Goal: Task Accomplishment & Management: Manage account settings

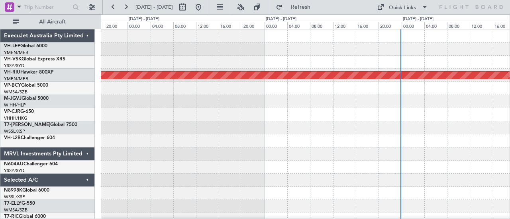
click at [319, 142] on div at bounding box center [305, 141] width 409 height 13
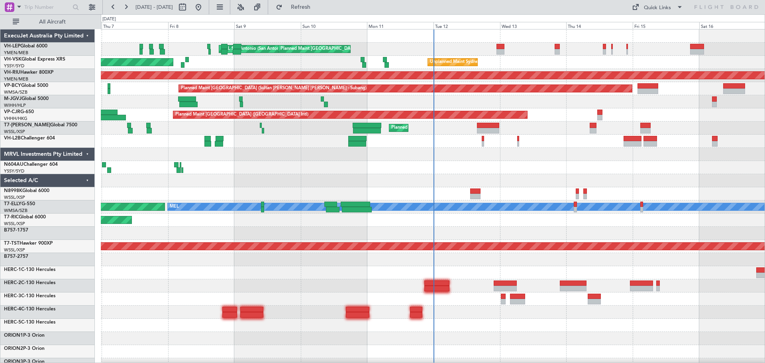
click at [317, 214] on div "[PERSON_NAME] San Antonio (San Antonio Intl) Planned Maint [GEOGRAPHIC_DATA] ([…" at bounding box center [433, 246] width 664 height 434
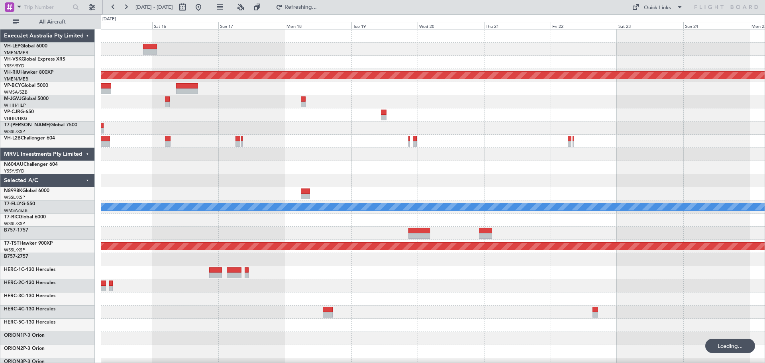
click at [392, 180] on div "Planned Maint [GEOGRAPHIC_DATA] ([GEOGRAPHIC_DATA]) Planned Maint [GEOGRAPHIC_D…" at bounding box center [433, 246] width 664 height 434
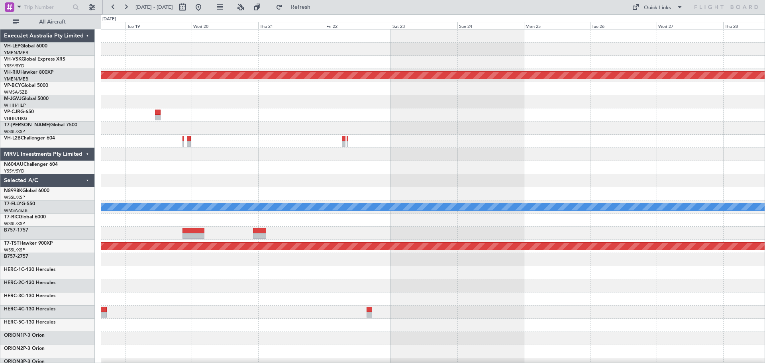
click at [337, 178] on div "Planned Maint [GEOGRAPHIC_DATA] ([GEOGRAPHIC_DATA]) [PERSON_NAME] Planned Maint…" at bounding box center [433, 246] width 664 height 434
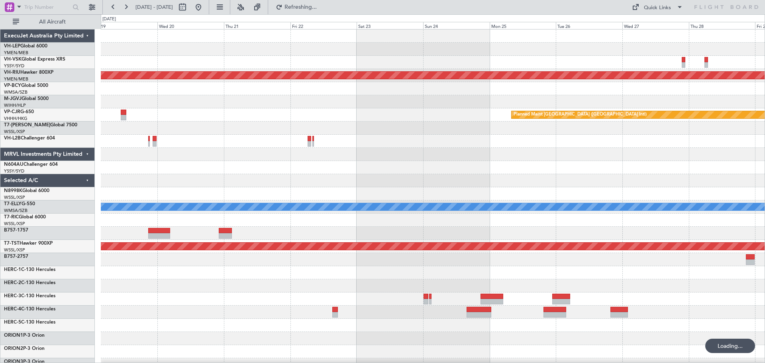
click at [267, 102] on div "Planned Maint [GEOGRAPHIC_DATA] ([GEOGRAPHIC_DATA]) Planned Maint [GEOGRAPHIC_D…" at bounding box center [433, 246] width 664 height 434
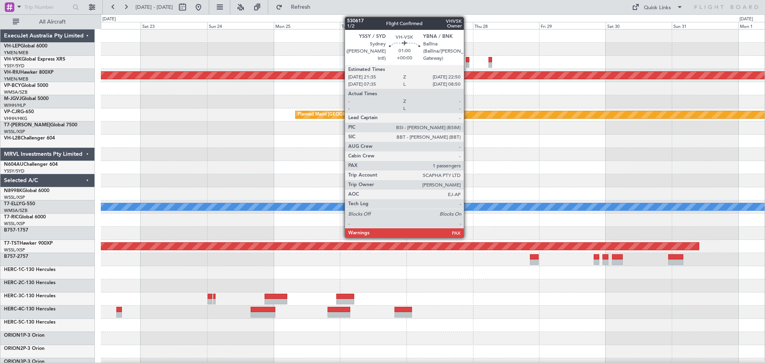
click at [467, 63] on div at bounding box center [468, 65] width 4 height 6
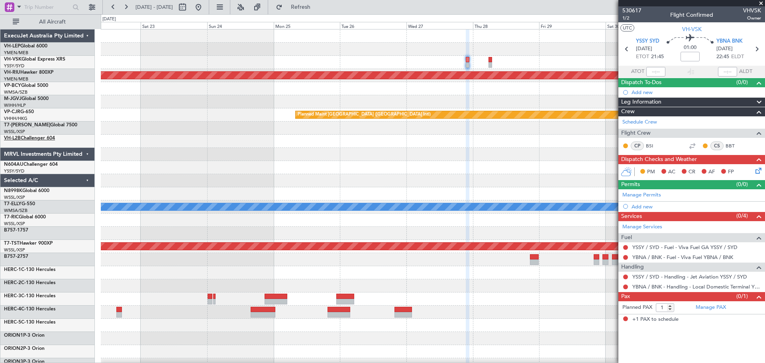
click at [24, 136] on link "VH-L2B Challenger 604" at bounding box center [29, 138] width 51 height 5
click at [379, 190] on div "Planned Maint [GEOGRAPHIC_DATA] ([GEOGRAPHIC_DATA]) Planned Maint [GEOGRAPHIC_D…" at bounding box center [433, 246] width 664 height 434
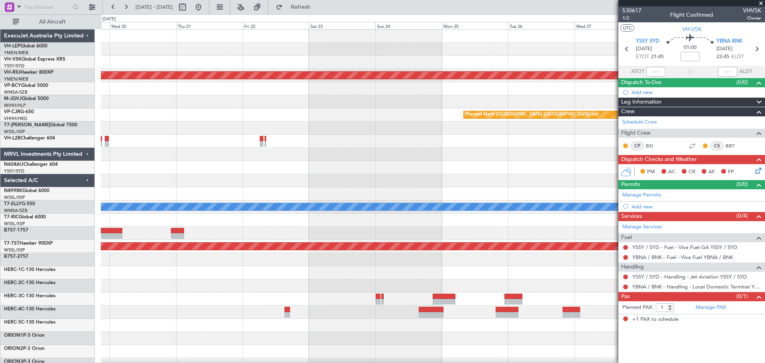
click at [428, 192] on div at bounding box center [433, 193] width 664 height 13
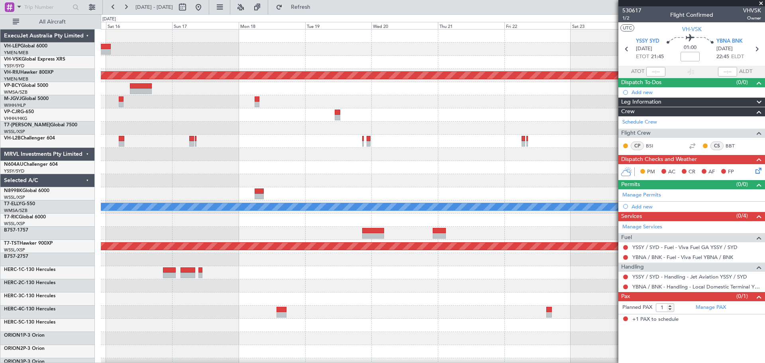
click at [403, 195] on div at bounding box center [433, 193] width 664 height 13
click at [493, 187] on div at bounding box center [433, 193] width 664 height 13
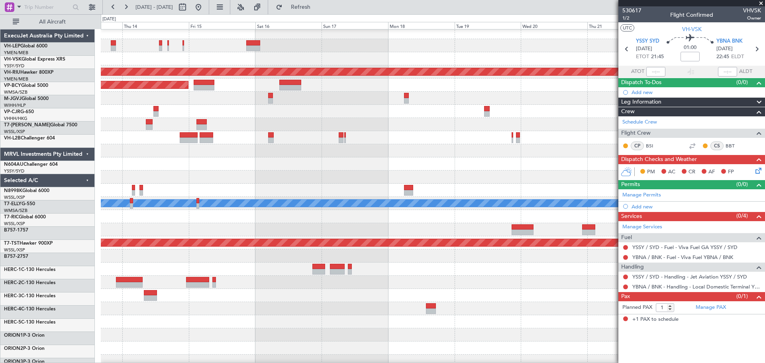
scroll to position [4, 0]
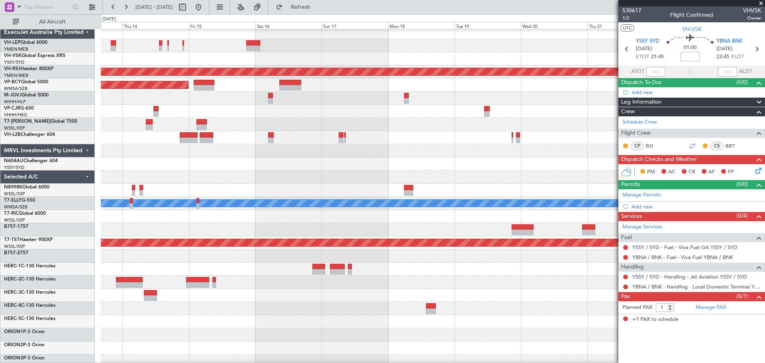
click at [406, 183] on div at bounding box center [433, 176] width 664 height 13
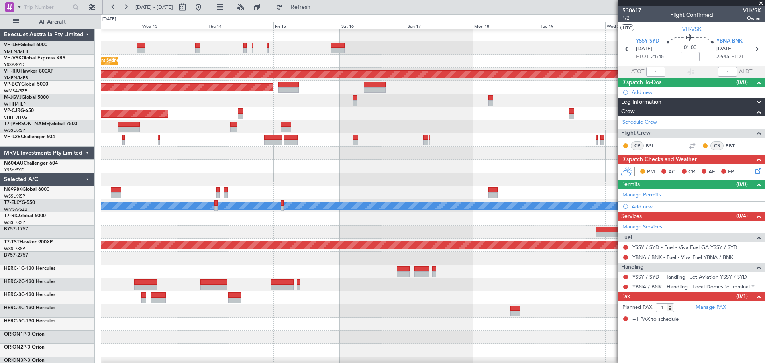
click at [434, 171] on div at bounding box center [433, 166] width 664 height 13
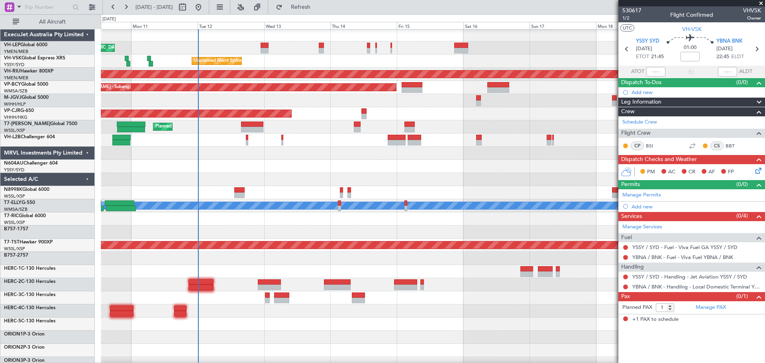
scroll to position [1, 0]
click at [388, 164] on div at bounding box center [433, 166] width 664 height 13
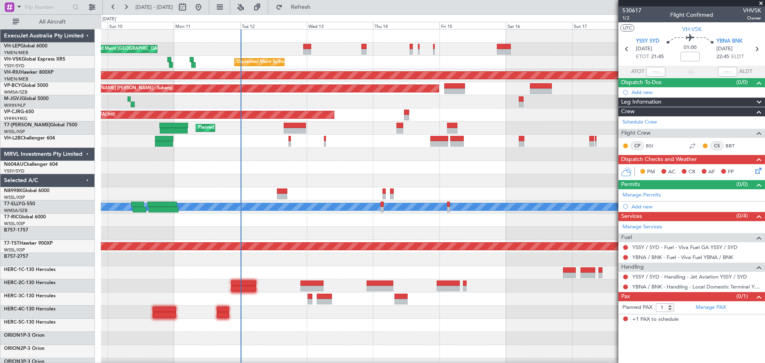
click at [358, 180] on div "[PERSON_NAME] San Antonio (San Antonio Intl) Planned Maint [GEOGRAPHIC_DATA] ([…" at bounding box center [433, 246] width 664 height 434
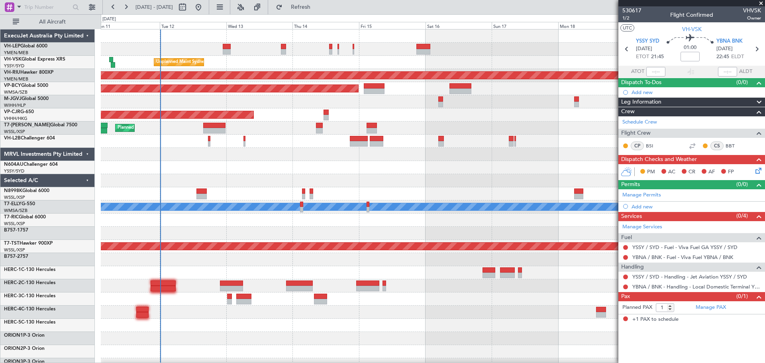
click at [186, 193] on div "[PERSON_NAME] San Antonio (San Antonio Intl) Planned Maint [GEOGRAPHIC_DATA] ([…" at bounding box center [433, 246] width 664 height 434
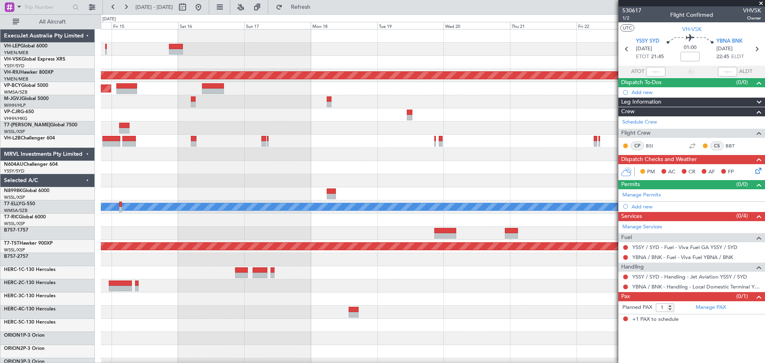
click at [389, 188] on div at bounding box center [433, 193] width 664 height 13
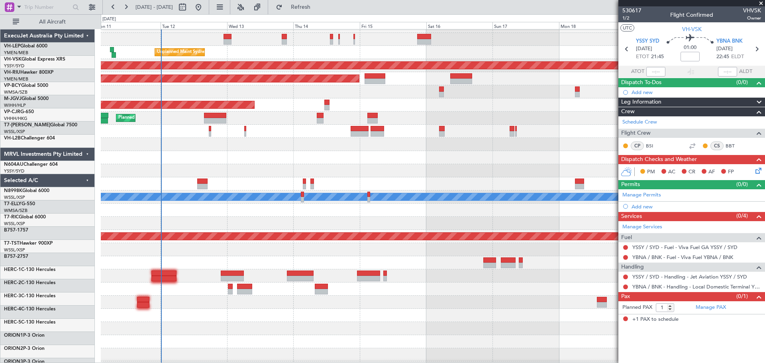
click at [174, 211] on div "[PERSON_NAME] San Antonio (San Antonio Intl) Planned Maint [GEOGRAPHIC_DATA] ([…" at bounding box center [433, 237] width 664 height 434
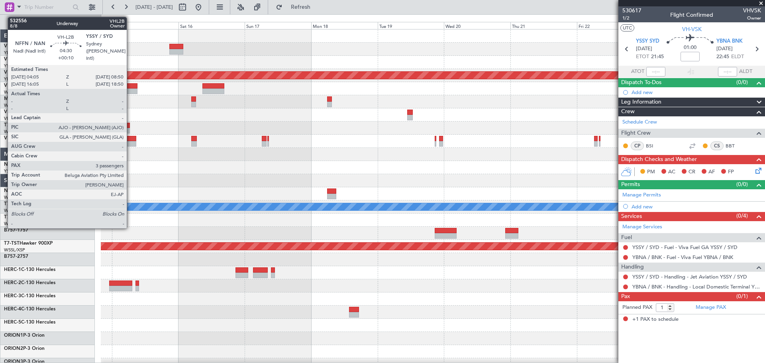
click at [130, 139] on div at bounding box center [129, 139] width 13 height 6
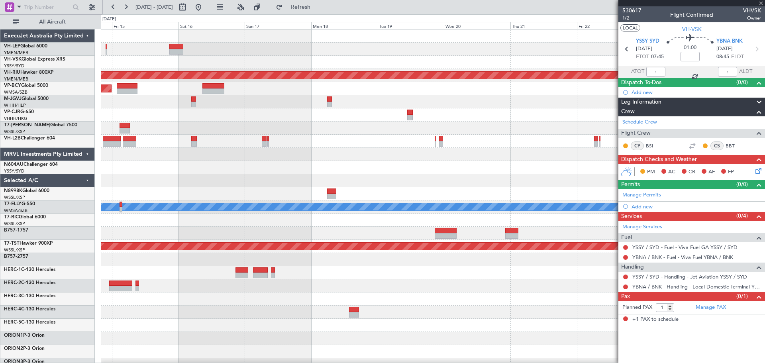
type input "+00:10"
type input "3"
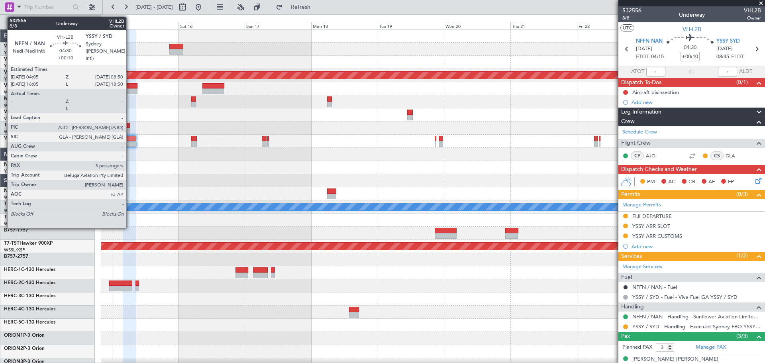
click at [130, 140] on div at bounding box center [129, 139] width 13 height 6
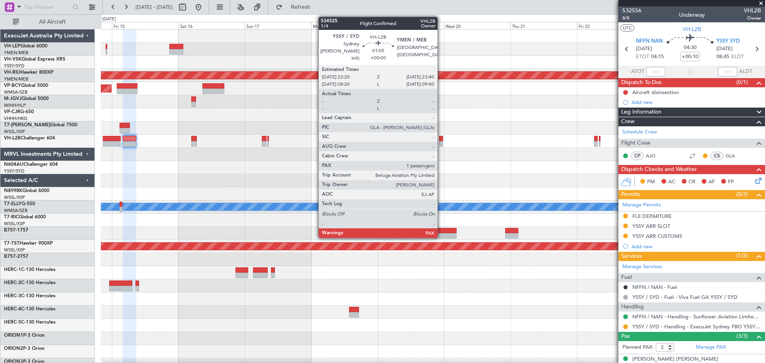
click at [441, 139] on div at bounding box center [441, 139] width 4 height 6
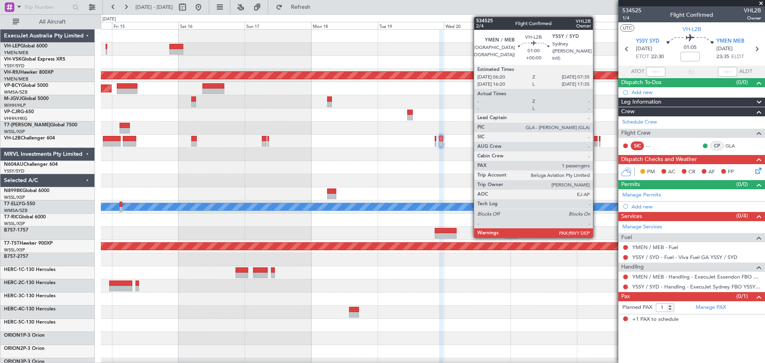
click at [509, 140] on div at bounding box center [596, 139] width 4 height 6
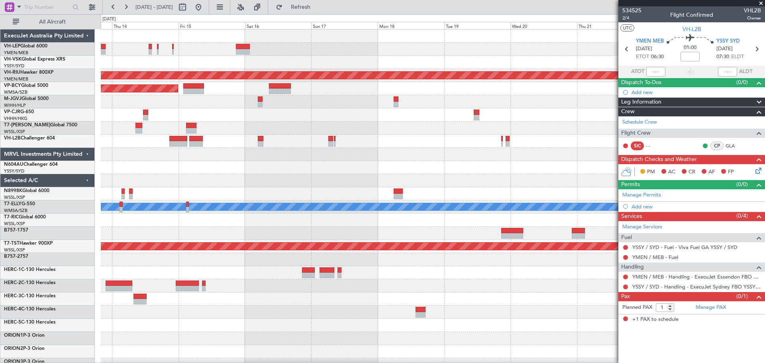
click at [284, 164] on div at bounding box center [433, 167] width 664 height 13
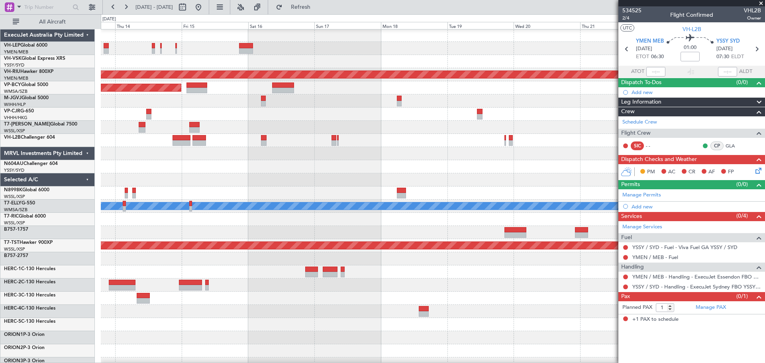
click at [260, 166] on div at bounding box center [433, 166] width 664 height 13
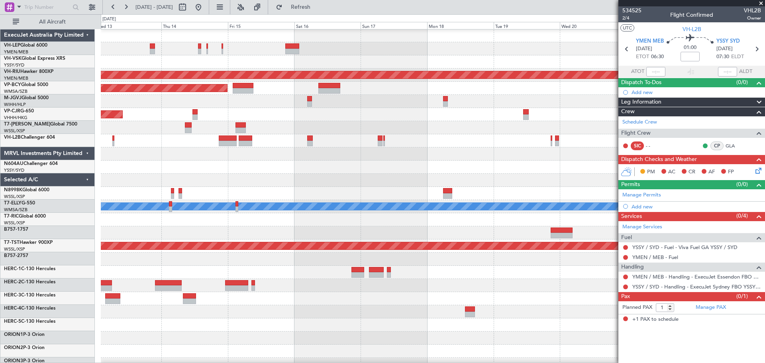
scroll to position [0, 0]
click at [409, 177] on div at bounding box center [433, 180] width 664 height 13
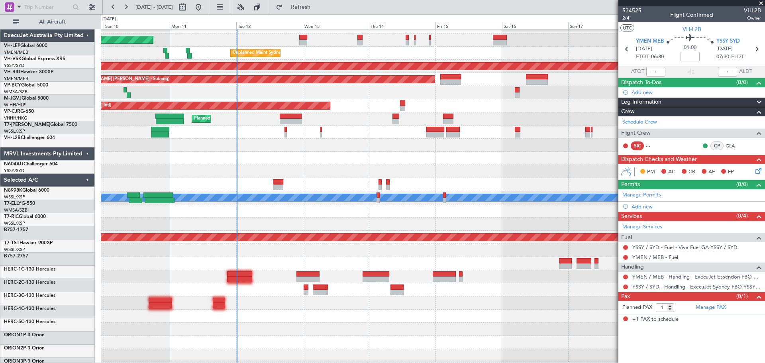
scroll to position [9, 0]
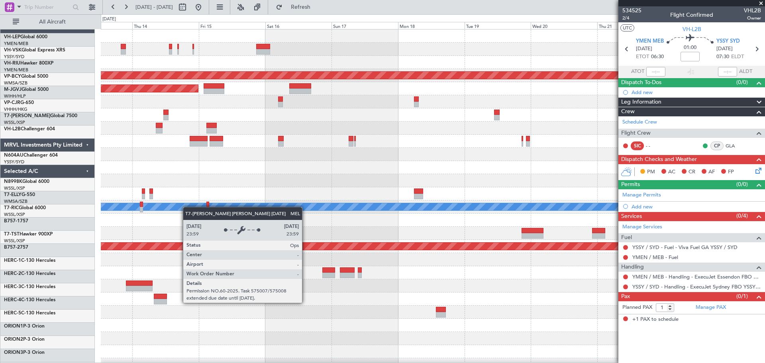
click at [168, 210] on div "Unplanned Maint Sydney ([PERSON_NAME] Intl) Planned Maint [GEOGRAPHIC_DATA] ([G…" at bounding box center [433, 246] width 664 height 434
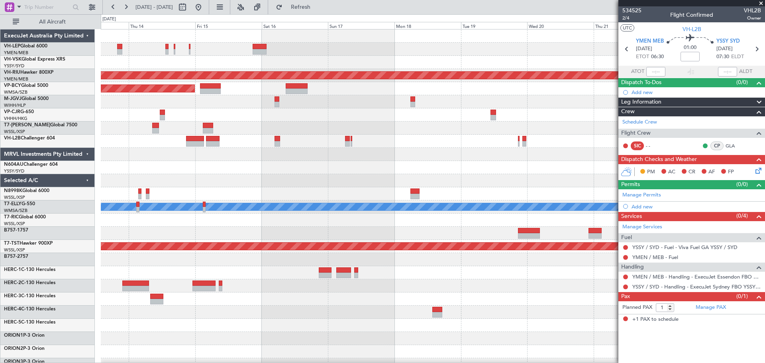
click at [421, 161] on div "Unplanned Maint Sydney ([PERSON_NAME] Intl) Planned Maint [GEOGRAPHIC_DATA] ([G…" at bounding box center [433, 246] width 664 height 434
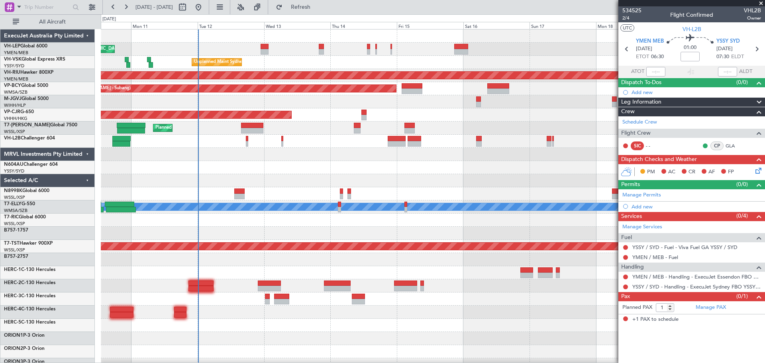
click at [231, 82] on div "[PERSON_NAME] San Antonio (San Antonio Intl) Planned Maint [GEOGRAPHIC_DATA] ([…" at bounding box center [433, 246] width 664 height 434
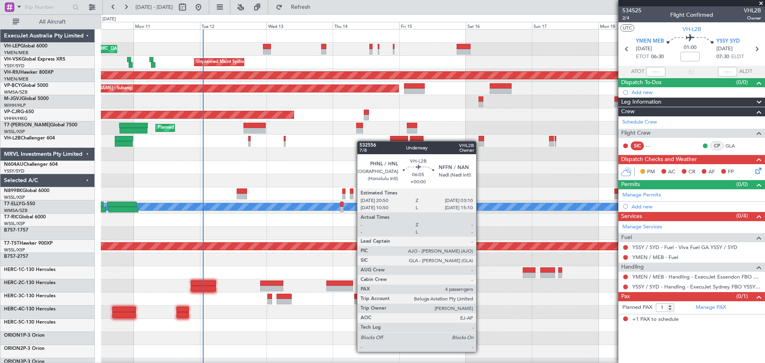
click at [439, 150] on div "[PERSON_NAME] San Antonio (San Antonio Intl) Planned Maint [GEOGRAPHIC_DATA] ([…" at bounding box center [433, 246] width 664 height 434
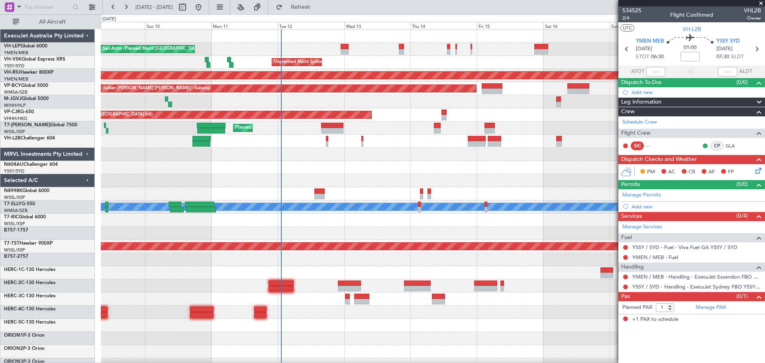
click at [509, 3] on span at bounding box center [761, 3] width 8 height 7
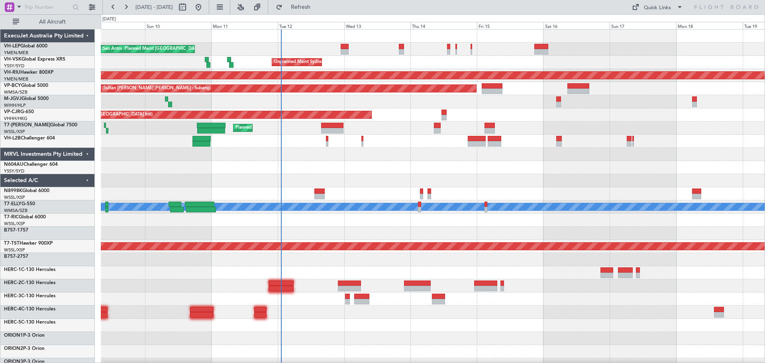
type input "0"
click at [257, 194] on div "Planned Maint [GEOGRAPHIC_DATA] ([GEOGRAPHIC_DATA] International) [PERSON_NAME]…" at bounding box center [433, 246] width 664 height 434
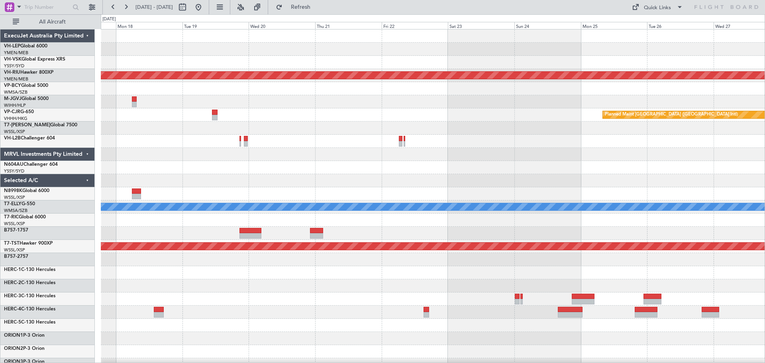
click at [309, 173] on div "Planned Maint [GEOGRAPHIC_DATA] ([GEOGRAPHIC_DATA]) Planned Maint [GEOGRAPHIC_D…" at bounding box center [433, 246] width 664 height 434
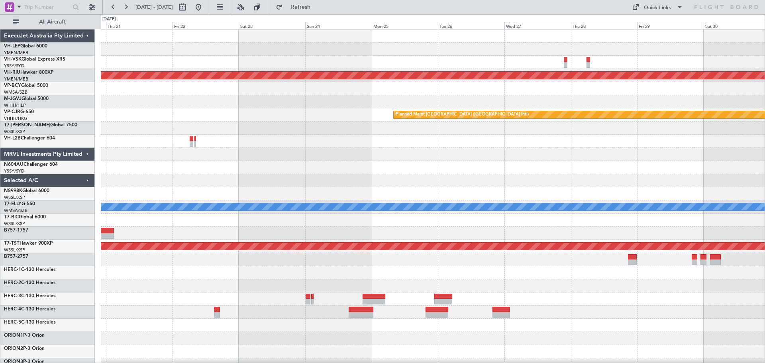
click at [318, 174] on div "Planned Maint [GEOGRAPHIC_DATA] ([GEOGRAPHIC_DATA]) Planned Maint [GEOGRAPHIC_D…" at bounding box center [433, 246] width 664 height 434
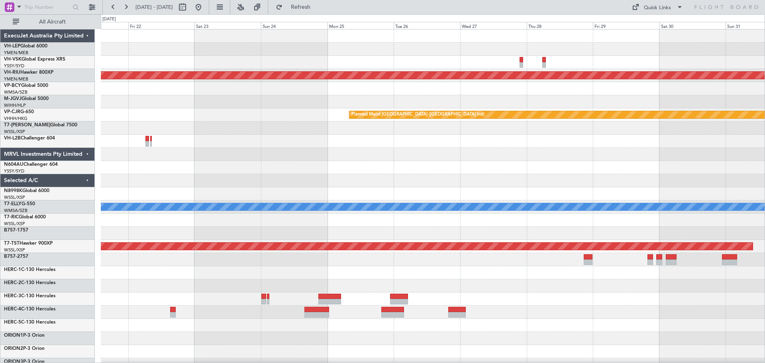
click at [243, 208] on div "Planned Maint [GEOGRAPHIC_DATA] ([GEOGRAPHIC_DATA]) Planned Maint [GEOGRAPHIC_D…" at bounding box center [433, 246] width 664 height 434
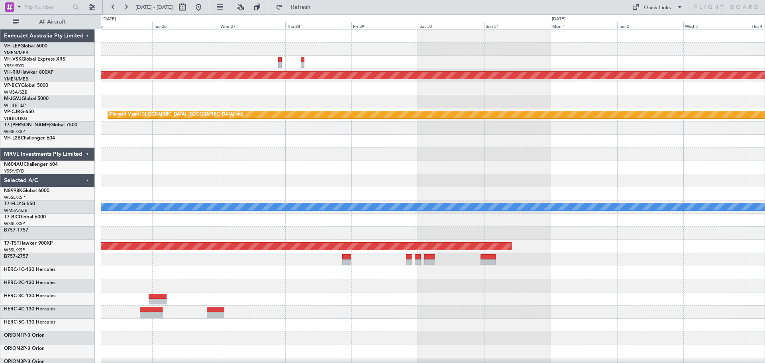
click at [456, 192] on div at bounding box center [433, 193] width 664 height 13
click at [327, 218] on div "Planned Maint [GEOGRAPHIC_DATA] ([GEOGRAPHIC_DATA]) Planned Maint [GEOGRAPHIC_D…" at bounding box center [433, 246] width 664 height 434
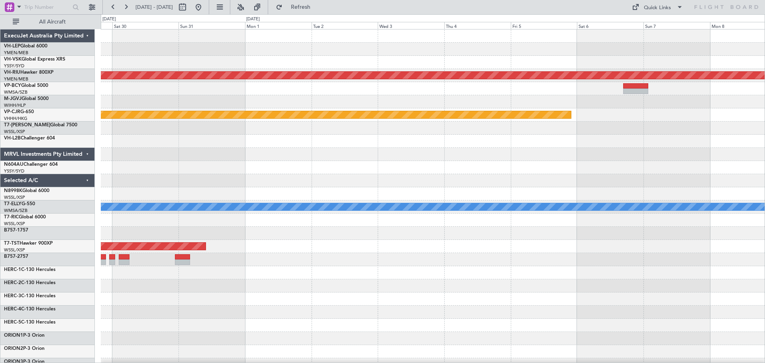
click at [349, 219] on div "Planned Maint [GEOGRAPHIC_DATA] ([GEOGRAPHIC_DATA]) Planned Maint [GEOGRAPHIC_D…" at bounding box center [433, 246] width 664 height 434
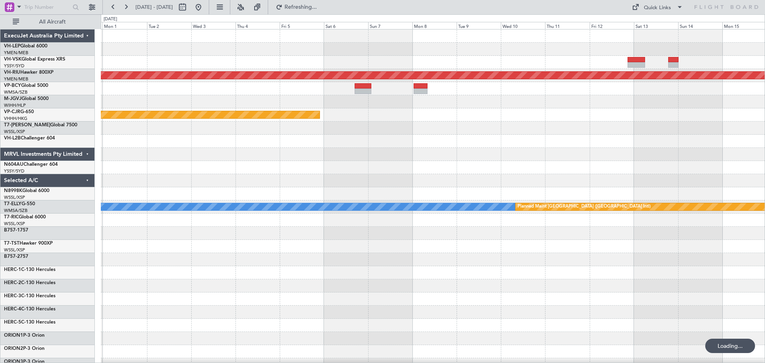
click at [407, 153] on div "Planned Maint [GEOGRAPHIC_DATA] ([GEOGRAPHIC_DATA]) Planned Maint [GEOGRAPHIC_D…" at bounding box center [433, 246] width 664 height 434
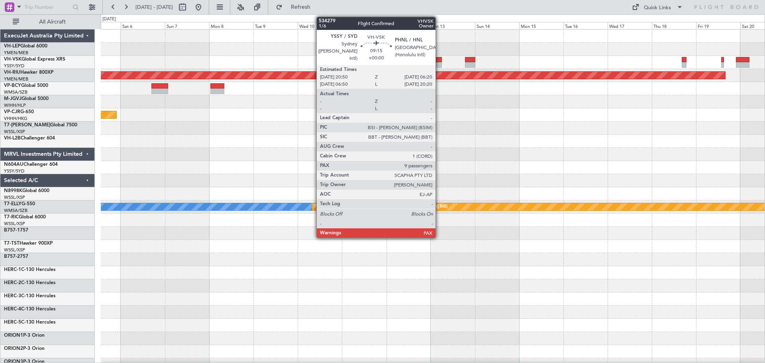
click at [439, 64] on div at bounding box center [433, 65] width 18 height 6
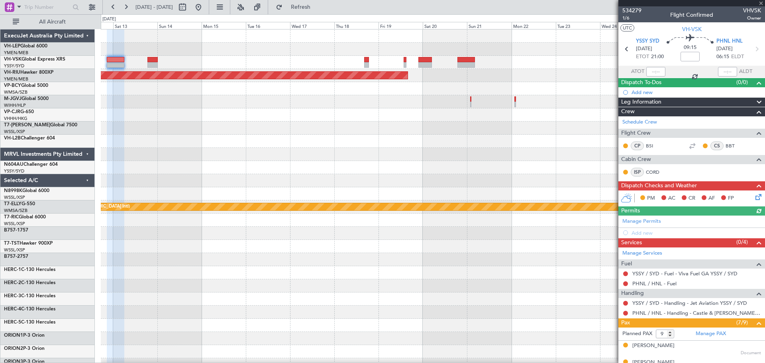
click at [273, 120] on div "Planned Maint [GEOGRAPHIC_DATA] ([GEOGRAPHIC_DATA]) [PERSON_NAME] Planned Maint…" at bounding box center [433, 246] width 664 height 434
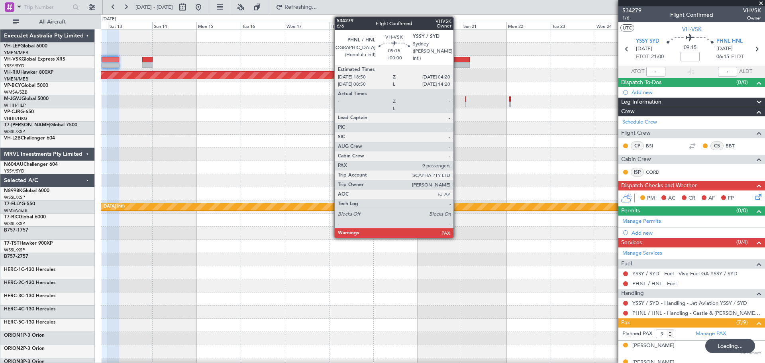
click at [457, 65] on div at bounding box center [461, 65] width 18 height 6
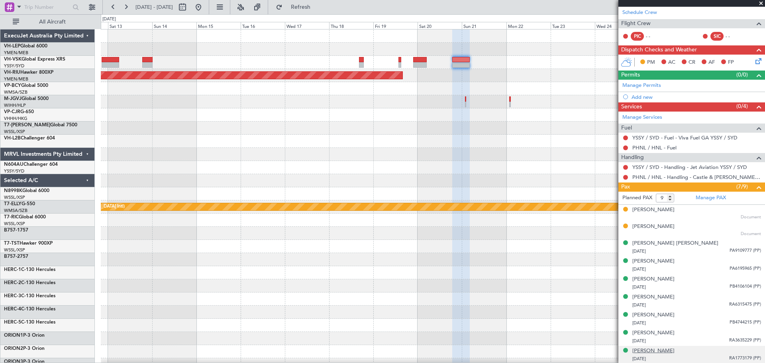
scroll to position [120, 0]
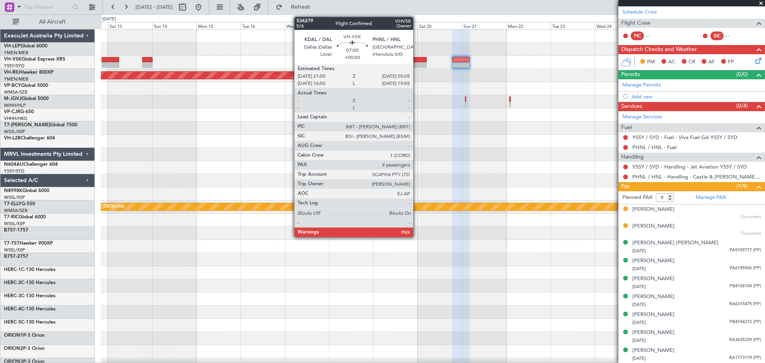
click at [417, 62] on div at bounding box center [420, 65] width 14 height 6
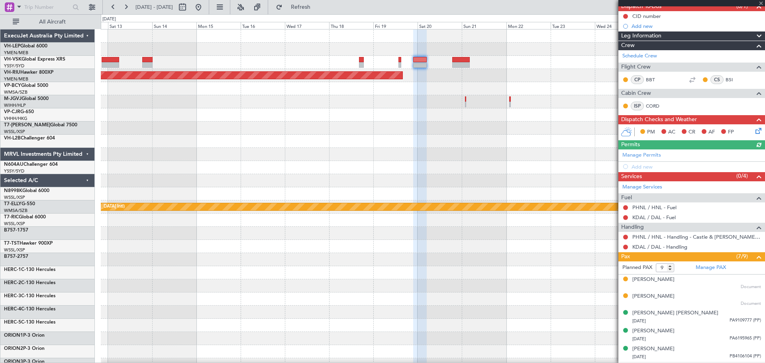
scroll to position [146, 0]
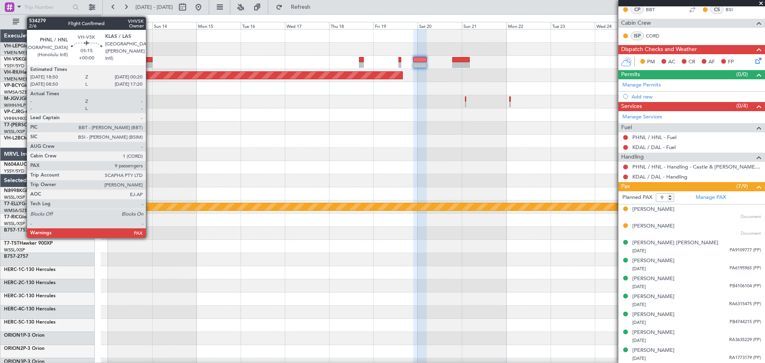
click at [149, 60] on div at bounding box center [147, 60] width 10 height 6
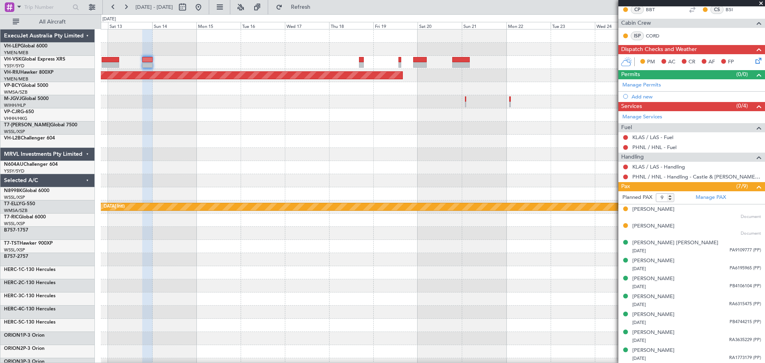
click at [342, 173] on div at bounding box center [433, 167] width 664 height 13
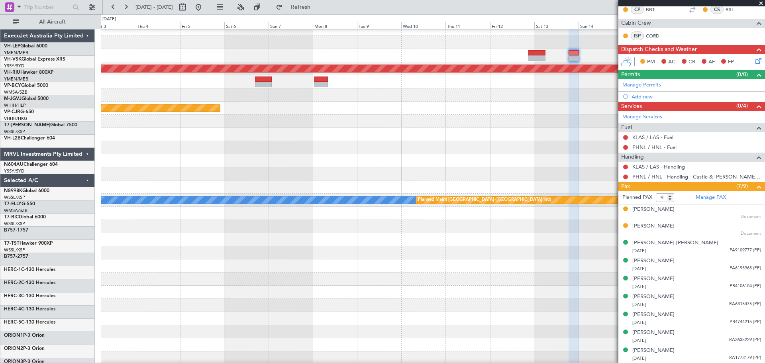
click at [479, 153] on div at bounding box center [433, 147] width 664 height 13
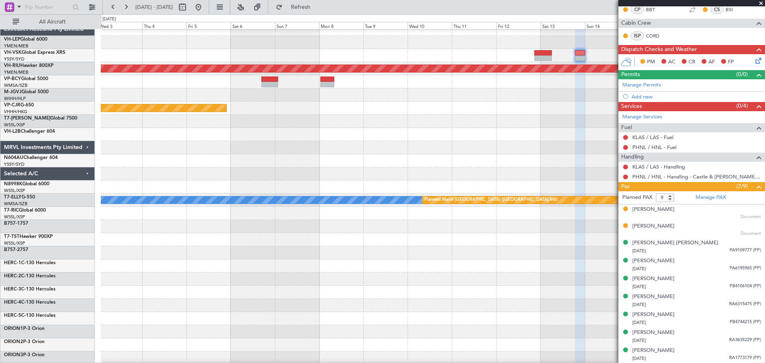
scroll to position [0, 0]
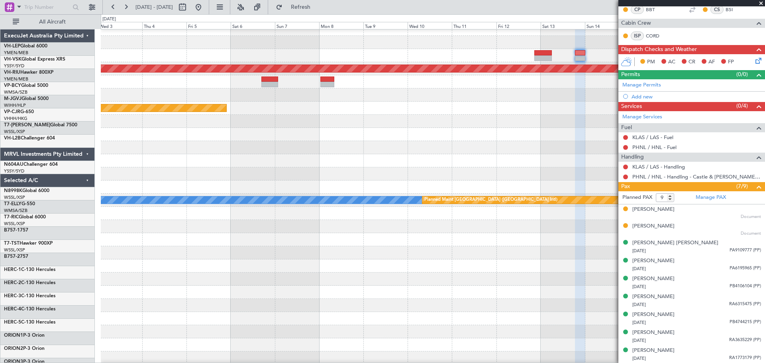
click at [505, 166] on div at bounding box center [433, 160] width 664 height 13
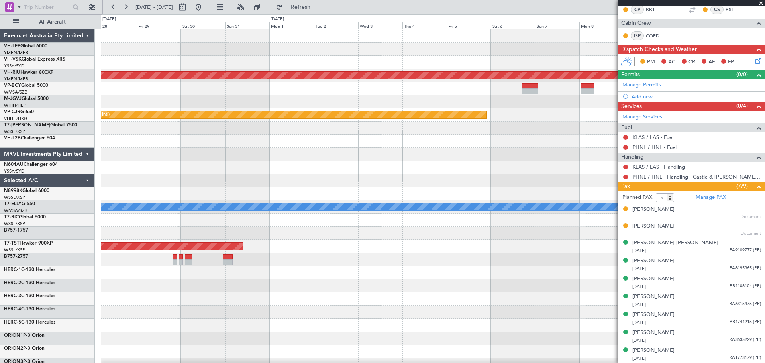
click at [440, 166] on div at bounding box center [433, 167] width 664 height 13
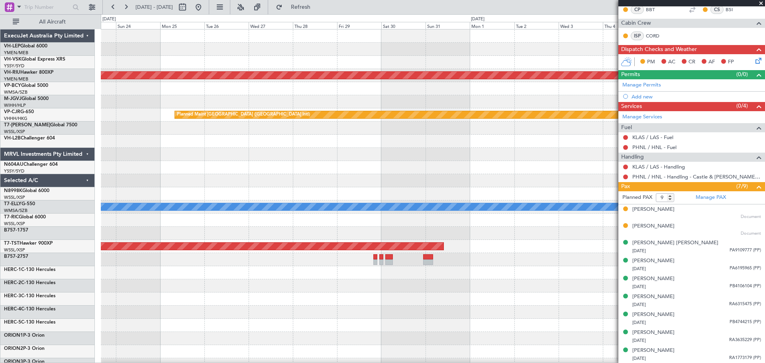
click at [407, 161] on div at bounding box center [433, 167] width 664 height 13
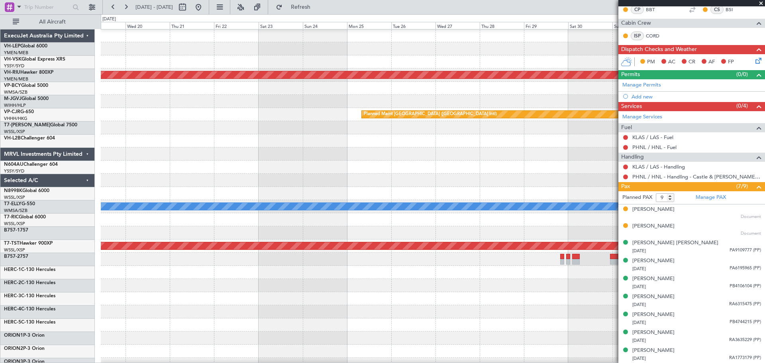
scroll to position [0, 0]
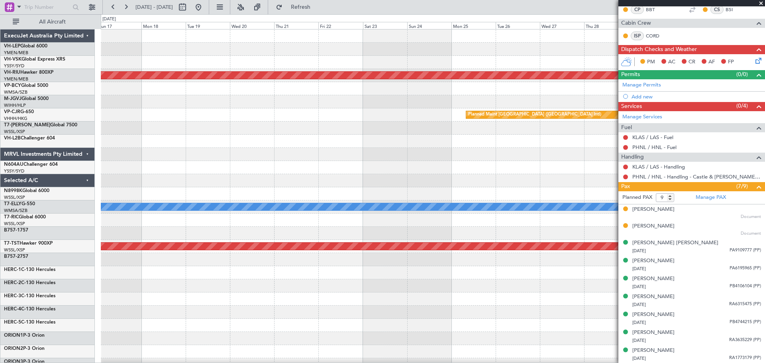
click at [395, 161] on div at bounding box center [433, 154] width 664 height 13
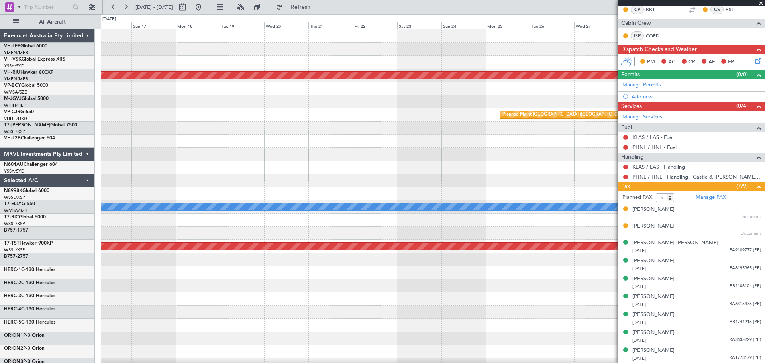
click at [390, 166] on div at bounding box center [433, 167] width 664 height 13
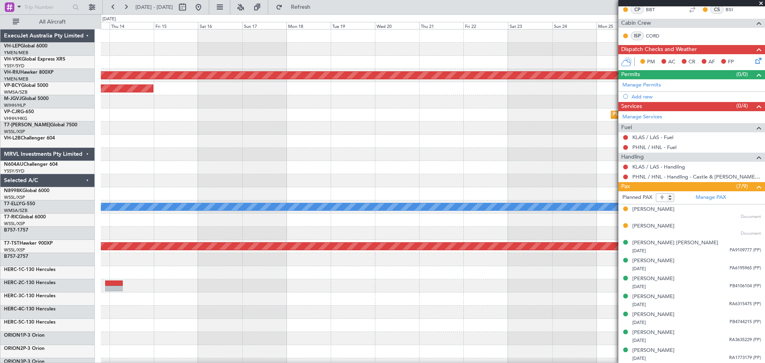
click at [385, 164] on div at bounding box center [433, 167] width 664 height 13
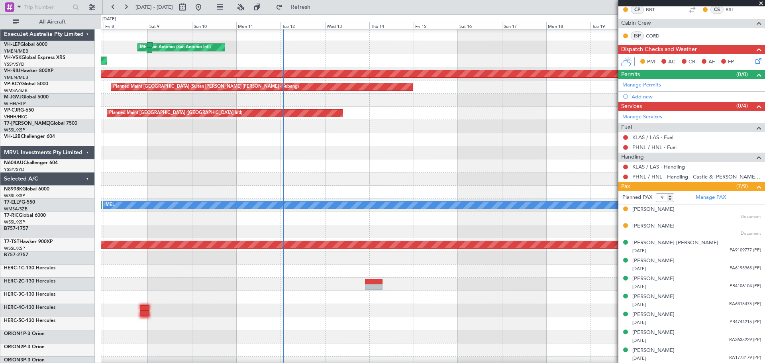
click at [353, 165] on div at bounding box center [433, 165] width 664 height 13
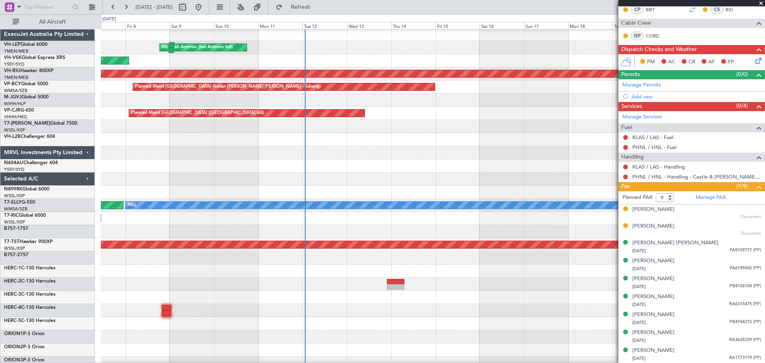
click at [328, 169] on div at bounding box center [433, 165] width 664 height 13
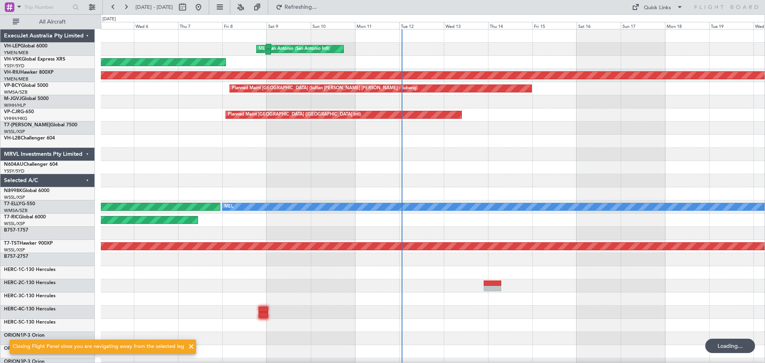
scroll to position [0, 0]
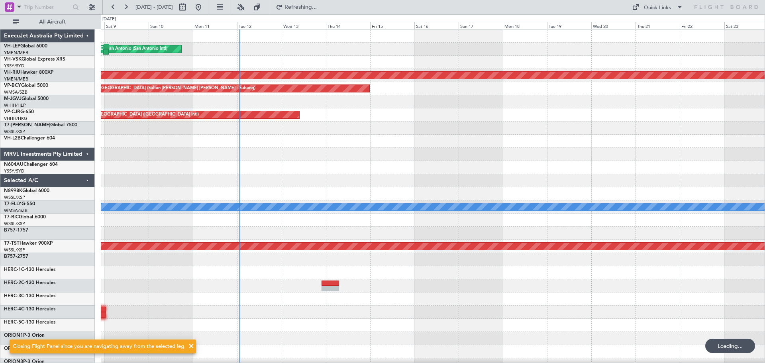
click at [202, 191] on div "[PERSON_NAME] San Antonio (San Antonio Intl) Planned Maint [GEOGRAPHIC_DATA] ([…" at bounding box center [433, 246] width 664 height 434
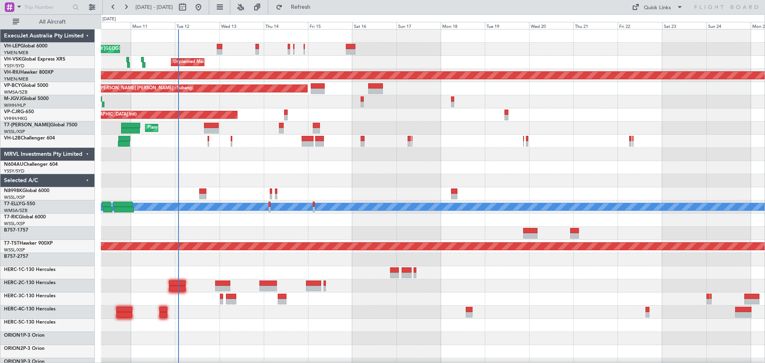
click at [269, 167] on div "[PERSON_NAME] San Antonio (San Antonio Intl) Planned Maint [GEOGRAPHIC_DATA] ([…" at bounding box center [433, 246] width 664 height 434
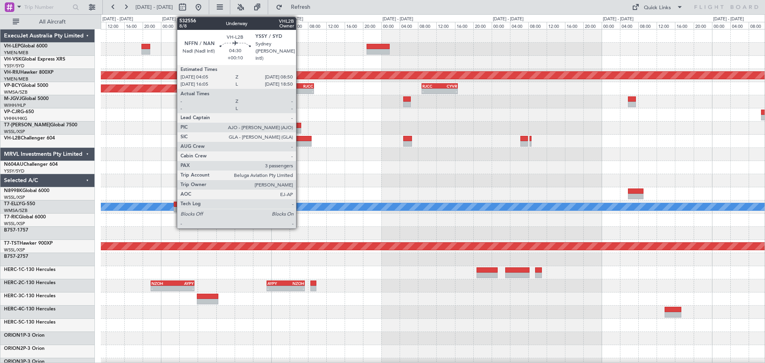
click at [300, 141] on div at bounding box center [301, 144] width 22 height 6
click at [298, 139] on div at bounding box center [301, 139] width 22 height 6
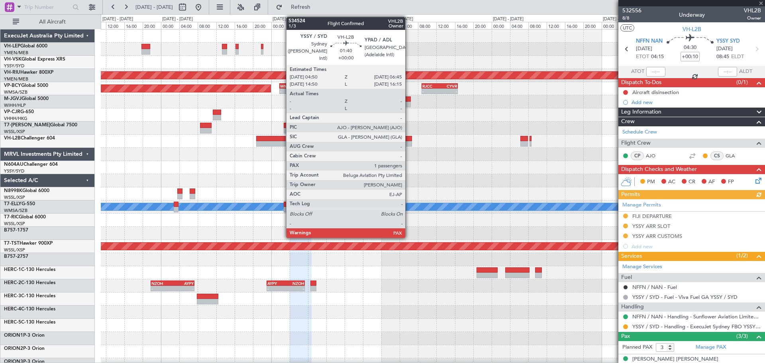
click at [409, 142] on div at bounding box center [407, 144] width 9 height 6
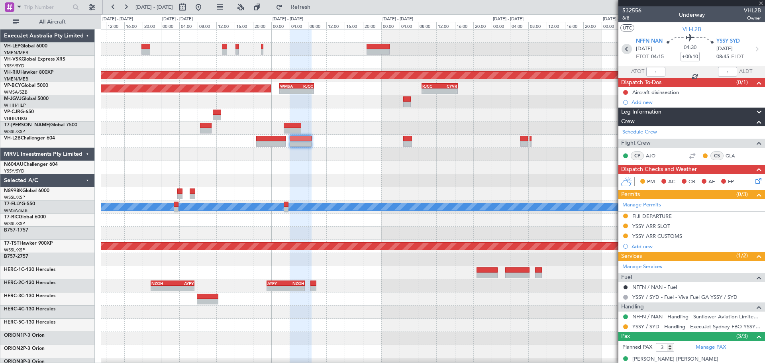
type input "1"
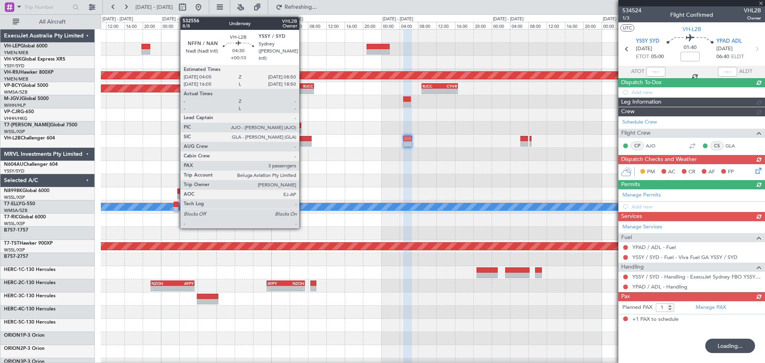
click at [303, 141] on div at bounding box center [301, 144] width 22 height 6
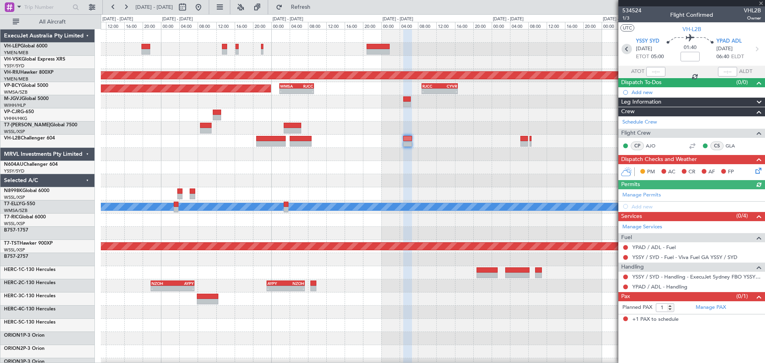
type input "+00:10"
type input "3"
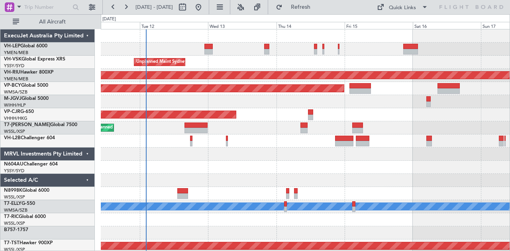
click at [281, 176] on div "Planned Maint [GEOGRAPHIC_DATA] ([GEOGRAPHIC_DATA] International) [PERSON_NAME]…" at bounding box center [305, 246] width 409 height 434
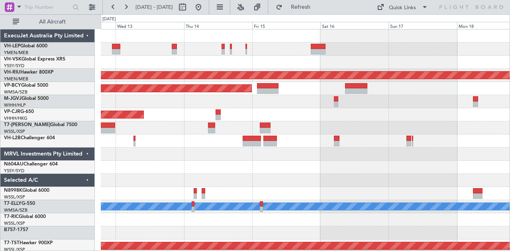
click at [270, 191] on div "Unplanned Maint Sydney ([PERSON_NAME] Intl) Planned Maint [GEOGRAPHIC_DATA] ([G…" at bounding box center [305, 246] width 409 height 434
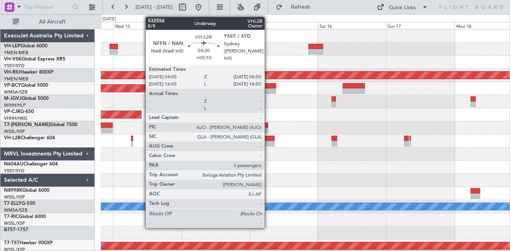
click at [268, 143] on div at bounding box center [268, 144] width 14 height 6
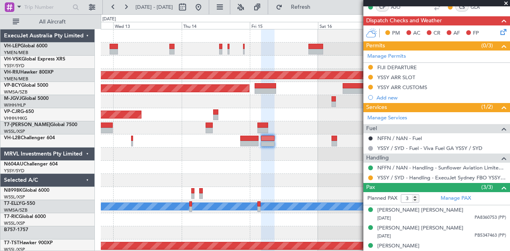
scroll to position [150, 0]
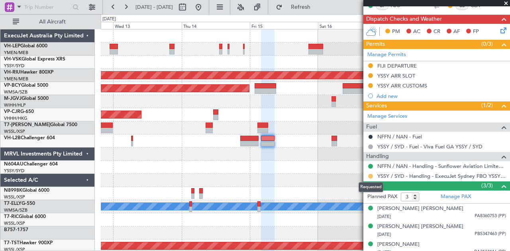
click at [370, 174] on button at bounding box center [370, 176] width 5 height 5
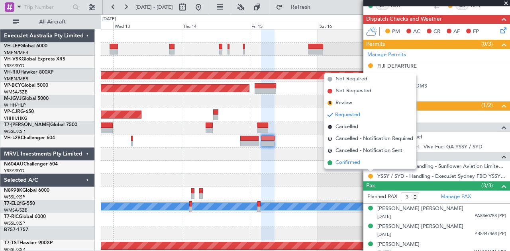
click at [354, 162] on span "Confirmed" at bounding box center [347, 163] width 25 height 8
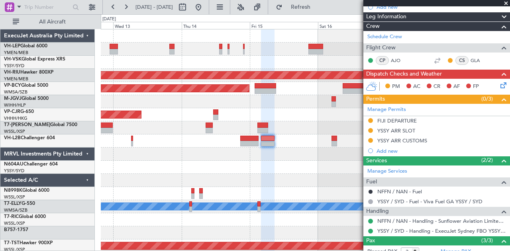
scroll to position [98, 0]
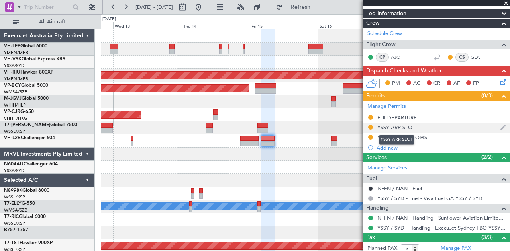
click at [395, 125] on div "YSSY ARR SLOT" at bounding box center [396, 127] width 38 height 7
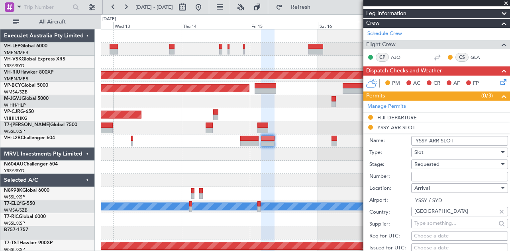
click at [433, 234] on div "Choose a date" at bounding box center [459, 237] width 91 height 8
select select "8"
select select "2025"
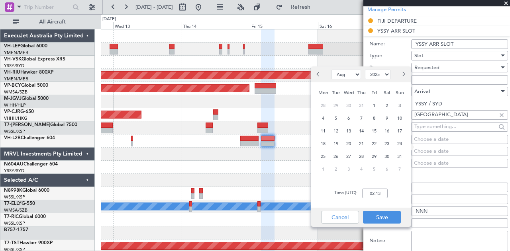
scroll to position [196, 0]
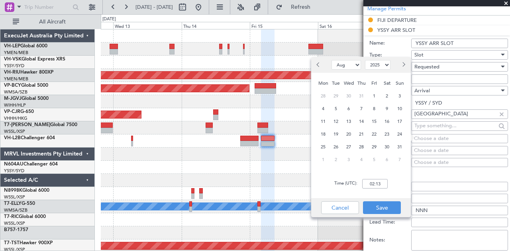
click at [444, 138] on div "Choose a date" at bounding box center [459, 139] width 91 height 8
select select "8"
select select "2025"
click at [349, 209] on button "Cancel" at bounding box center [340, 208] width 38 height 13
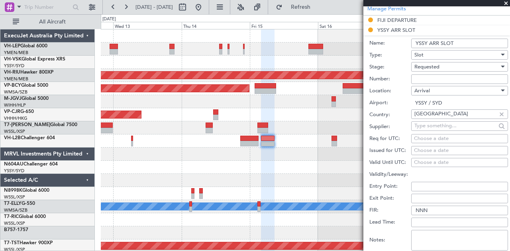
click at [426, 149] on div "Choose a date" at bounding box center [459, 151] width 91 height 8
select select "8"
select select "2025"
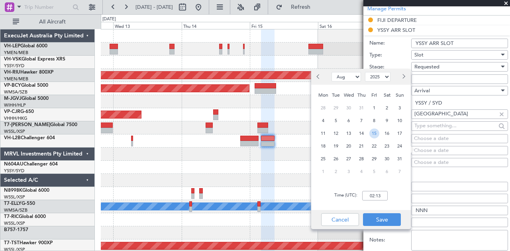
click at [375, 132] on span "15" at bounding box center [374, 134] width 10 height 10
click at [382, 194] on input "00:00" at bounding box center [374, 196] width 25 height 10
type input "0"
type input "08:40"
click at [380, 219] on button "Save" at bounding box center [382, 219] width 38 height 13
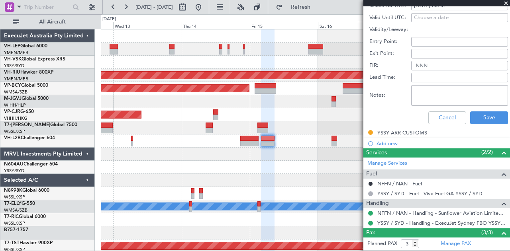
scroll to position [345, 0]
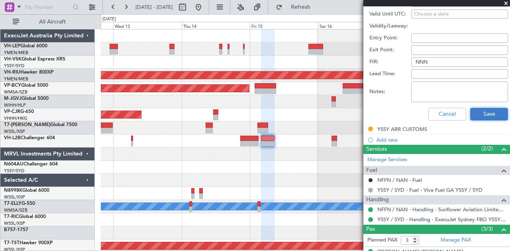
click at [483, 113] on button "Save" at bounding box center [489, 114] width 38 height 13
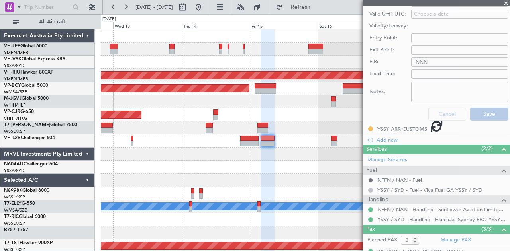
scroll to position [107, 0]
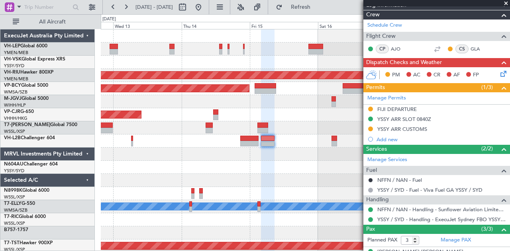
click at [302, 145] on div at bounding box center [305, 141] width 409 height 13
click at [505, 2] on span at bounding box center [506, 3] width 8 height 7
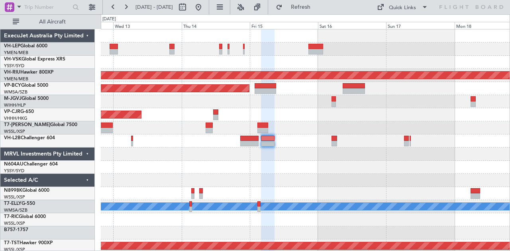
type input "0"
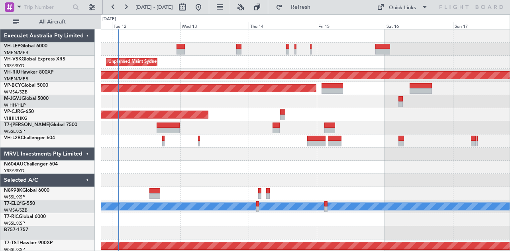
scroll to position [0, 0]
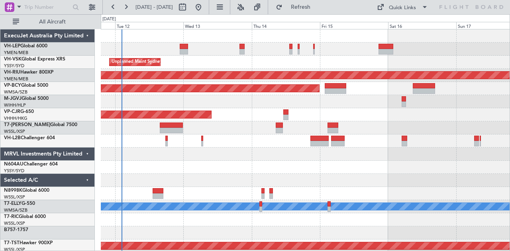
click at [261, 161] on div "Planned Maint Los Angeles (Los Angeles International) MEL San Antonio (San Anto…" at bounding box center [305, 246] width 409 height 434
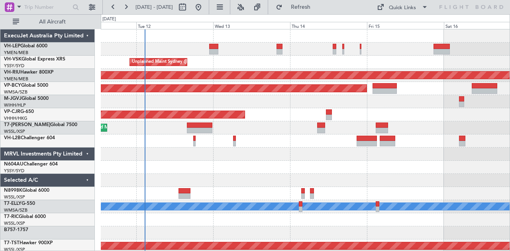
click at [214, 177] on div "Planned Maint Los Angeles (Los Angeles International) MEL San Antonio (San Anto…" at bounding box center [305, 246] width 409 height 434
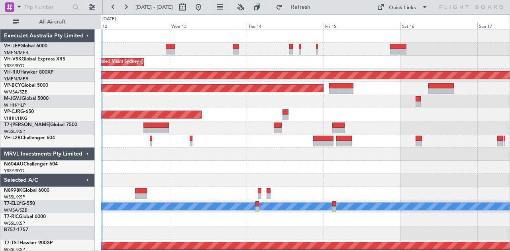
click at [273, 174] on div "Unplanned Maint Sydney (Kingsford Smith Intl) Planned Maint Melbourne (Essendon…" at bounding box center [305, 246] width 409 height 434
click at [189, 6] on button at bounding box center [182, 7] width 13 height 13
select select "8"
select select "2025"
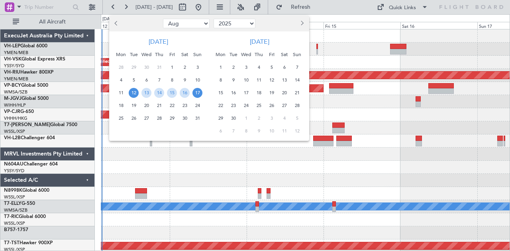
click at [132, 119] on span "26" at bounding box center [134, 119] width 10 height 10
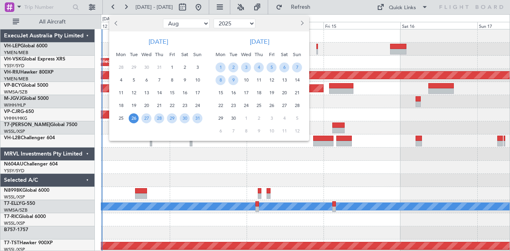
click at [132, 119] on span "26" at bounding box center [134, 119] width 10 height 10
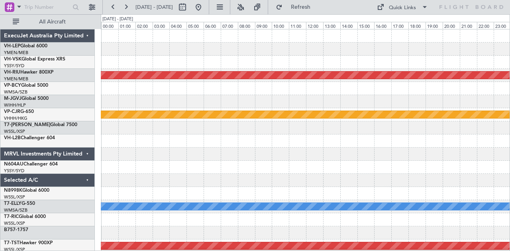
click at [292, 106] on div at bounding box center [305, 101] width 409 height 13
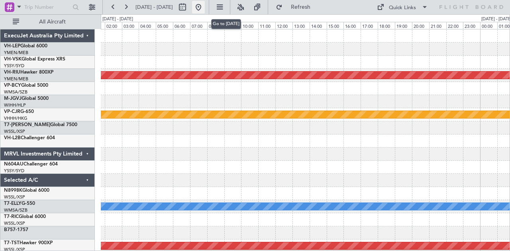
click at [205, 3] on button at bounding box center [198, 7] width 13 height 13
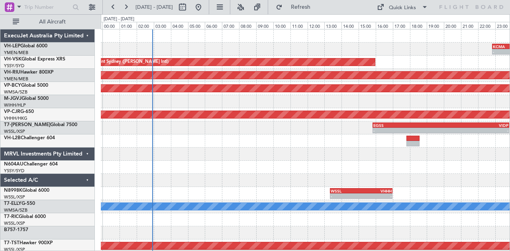
click at [206, 193] on div "KCMA 22:50 Z KDAL 01:40 Z - - Unplanned Maint Sydney (Kingsford Smith Intl) Pla…" at bounding box center [305, 246] width 409 height 434
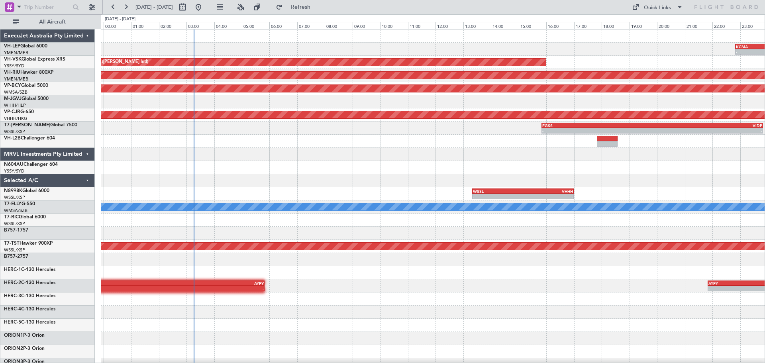
click at [30, 136] on link "VH-L2B Challenger 604" at bounding box center [29, 138] width 51 height 5
